Goal: Task Accomplishment & Management: Find specific page/section

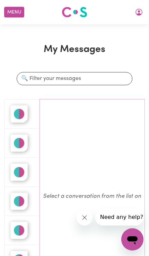
click at [21, 112] on img "button" at bounding box center [18, 113] width 17 height 17
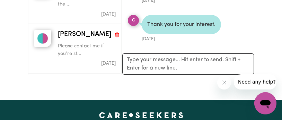
scroll to position [227, 0]
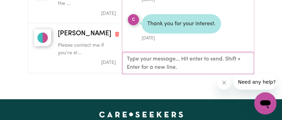
click at [149, 63] on textarea "Your reply" at bounding box center [188, 64] width 132 height 22
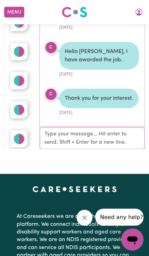
scroll to position [147, 0]
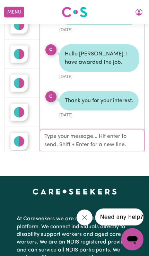
click at [14, 9] on button "Menu" at bounding box center [14, 12] width 20 height 11
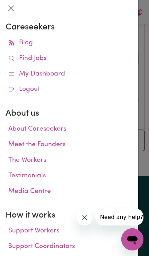
scroll to position [0, 0]
click at [29, 58] on link "Find Jobs" at bounding box center [69, 59] width 127 height 16
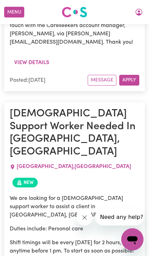
scroll to position [515, 0]
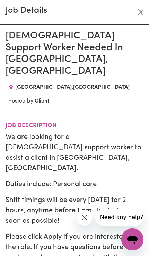
scroll to position [0, 0]
click at [140, 11] on button "Close" at bounding box center [140, 12] width 11 height 11
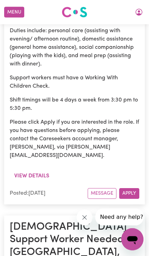
scroll to position [5723, 0]
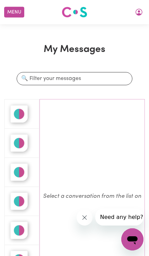
click at [140, 12] on icon "My Account" at bounding box center [139, 12] width 8 height 8
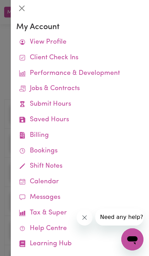
click at [18, 9] on button "Close" at bounding box center [21, 8] width 11 height 11
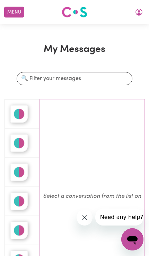
click at [11, 10] on button "Menu" at bounding box center [14, 12] width 20 height 11
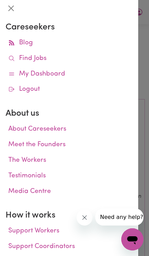
click at [29, 58] on link "Find Jobs" at bounding box center [69, 59] width 127 height 16
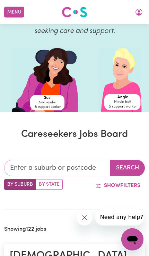
click at [64, 164] on input "text" at bounding box center [57, 168] width 106 height 17
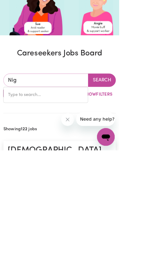
type input "Nigh"
type input "NighTCAP, New South Wales, 2480"
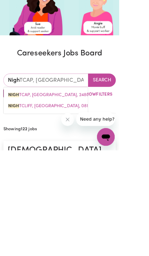
type input "Night"
type input "NightCAP, New South Wales, 2480"
type input "Night"
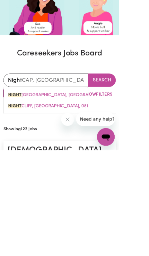
click at [128, 160] on button "Search" at bounding box center [127, 168] width 35 height 17
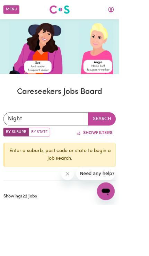
scroll to position [0, 0]
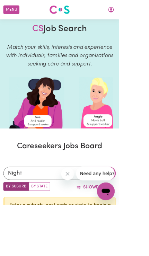
click at [120, 236] on button "Show Filters" at bounding box center [118, 234] width 54 height 13
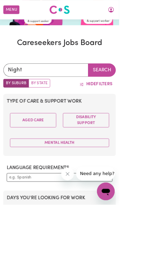
scroll to position [127, 0]
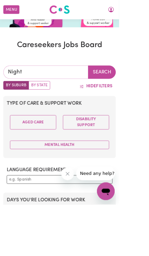
click at [57, 85] on input "Night" at bounding box center [57, 90] width 106 height 17
type input "NightCAP, New South Wales, 2480"
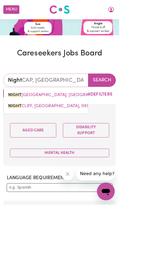
type input "Nigh"
type input "NighTCAP, New South Wales, 2480"
type input "Nig"
type input "NigHTCAP, New South Wales, 2480"
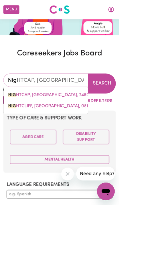
type input "Ni"
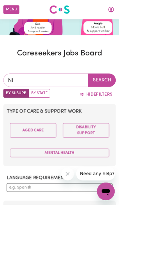
type input "N"
type input "2140"
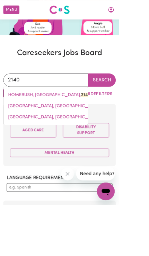
click at [76, 146] on span "HOMEBUSH WEST, New South Wales, 2140" at bounding box center [74, 147] width 129 height 6
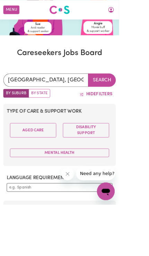
click at [47, 118] on label "By State" at bounding box center [49, 116] width 27 height 11
click at [9, 116] on input "By State" at bounding box center [6, 113] width 5 height 5
radio input "true"
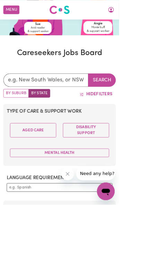
click at [127, 97] on button "Search" at bounding box center [127, 100] width 35 height 17
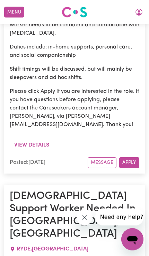
scroll to position [1691, 0]
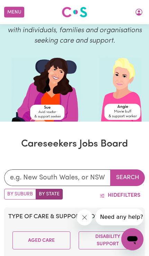
scroll to position [40, 0]
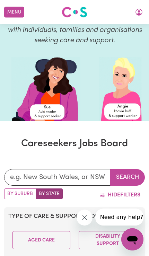
click at [19, 192] on label "By Suburb" at bounding box center [20, 194] width 32 height 11
click at [9, 192] on input "By Suburb" at bounding box center [6, 191] width 5 height 5
radio input "true"
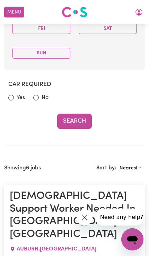
scroll to position [414, 0]
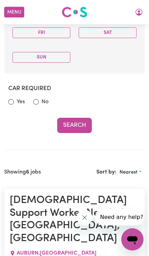
click at [75, 123] on button "Search" at bounding box center [74, 125] width 35 height 15
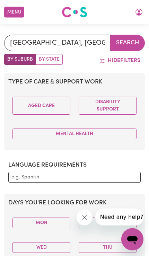
scroll to position [0, 0]
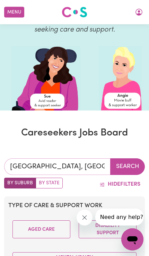
click at [88, 170] on input "HOMEBUSH WEST, New South Wales" at bounding box center [57, 167] width 106 height 17
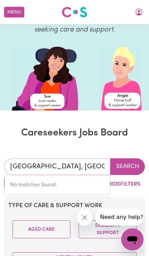
scroll to position [50, 0]
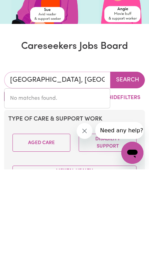
click at [71, 175] on div "No matches found." at bounding box center [57, 185] width 106 height 20
click at [96, 159] on input "HOMEBUSH WEST, New South Wales" at bounding box center [57, 167] width 106 height 17
click at [53, 159] on input "Wales" at bounding box center [57, 167] width 106 height 17
click at [52, 159] on input "Wales" at bounding box center [57, 167] width 106 height 17
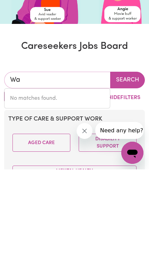
type input "W"
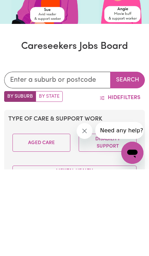
click at [48, 178] on label "By State" at bounding box center [49, 183] width 27 height 11
click at [9, 178] on input "By State" at bounding box center [6, 180] width 5 height 5
radio input "true"
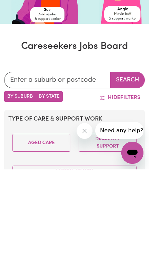
scroll to position [137, 0]
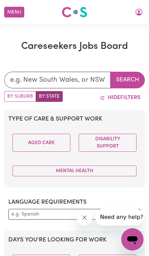
click at [73, 173] on button "Mental Health" at bounding box center [74, 171] width 124 height 11
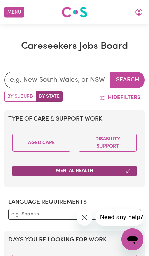
click at [50, 143] on button "Aged Care" at bounding box center [41, 143] width 58 height 18
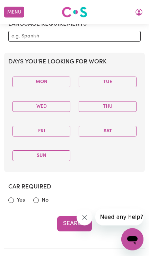
scroll to position [319, 0]
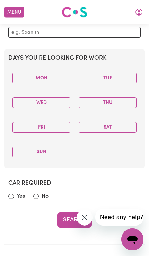
click at [36, 197] on input "No" at bounding box center [36, 197] width 6 height 6
radio input "true"
click at [75, 218] on button "Search" at bounding box center [74, 220] width 35 height 15
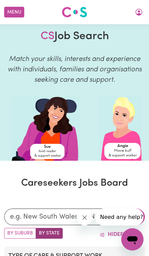
click at [52, 233] on label "By State" at bounding box center [49, 233] width 27 height 11
click at [9, 233] on input "By State" at bounding box center [6, 230] width 5 height 5
click at [84, 218] on icon "Close message from company" at bounding box center [85, 218] width 6 height 6
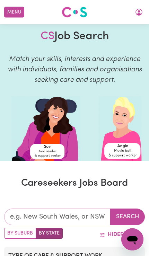
click at [100, 217] on input "text" at bounding box center [57, 217] width 106 height 17
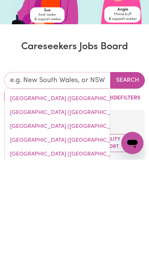
click at [63, 202] on link "Western Australia (WA)" at bounding box center [57, 209] width 105 height 14
type input "Western Australia (WA)"
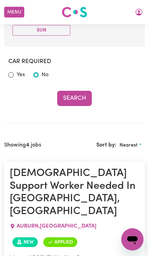
click at [76, 97] on button "Search" at bounding box center [74, 98] width 35 height 15
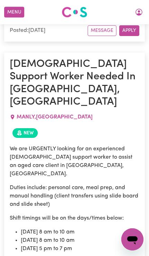
scroll to position [2551, 0]
